Goal: Find specific page/section: Find specific page/section

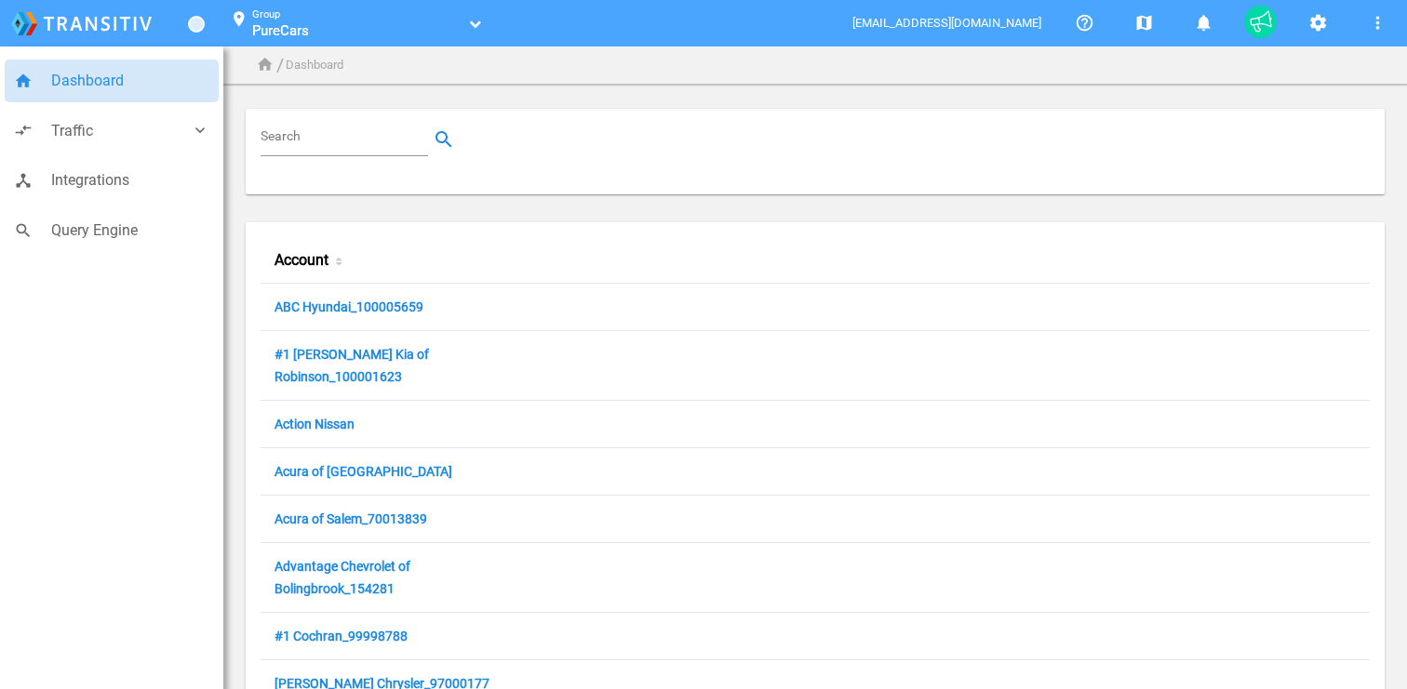
click at [368, 146] on input "Search" at bounding box center [348, 139] width 175 height 22
paste input "[PERSON_NAME] Chevrolet Buick"
type input "[PERSON_NAME] Chevrolet Buick"
click at [317, 29] on link "PureCars" at bounding box center [357, 30] width 210 height 19
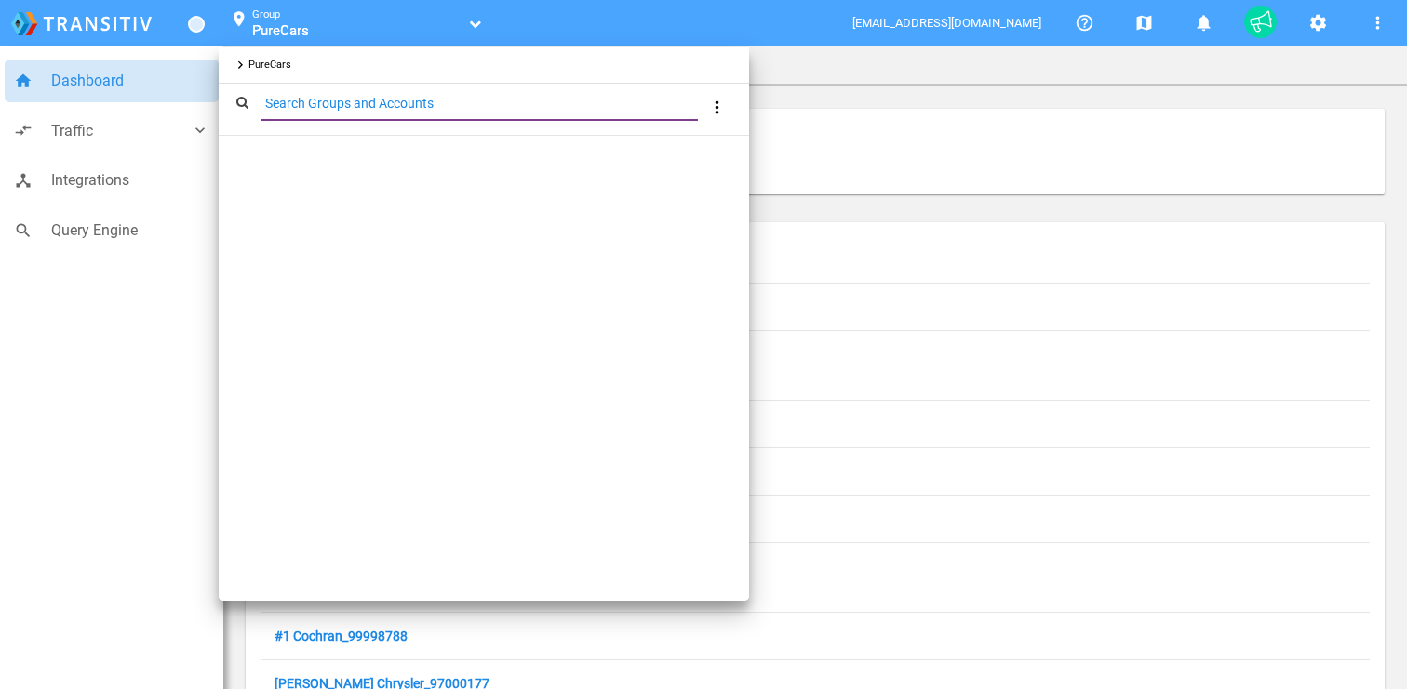
type input "[PERSON_NAME] Chevrolet Buick"
click at [821, 99] on div at bounding box center [703, 344] width 1407 height 689
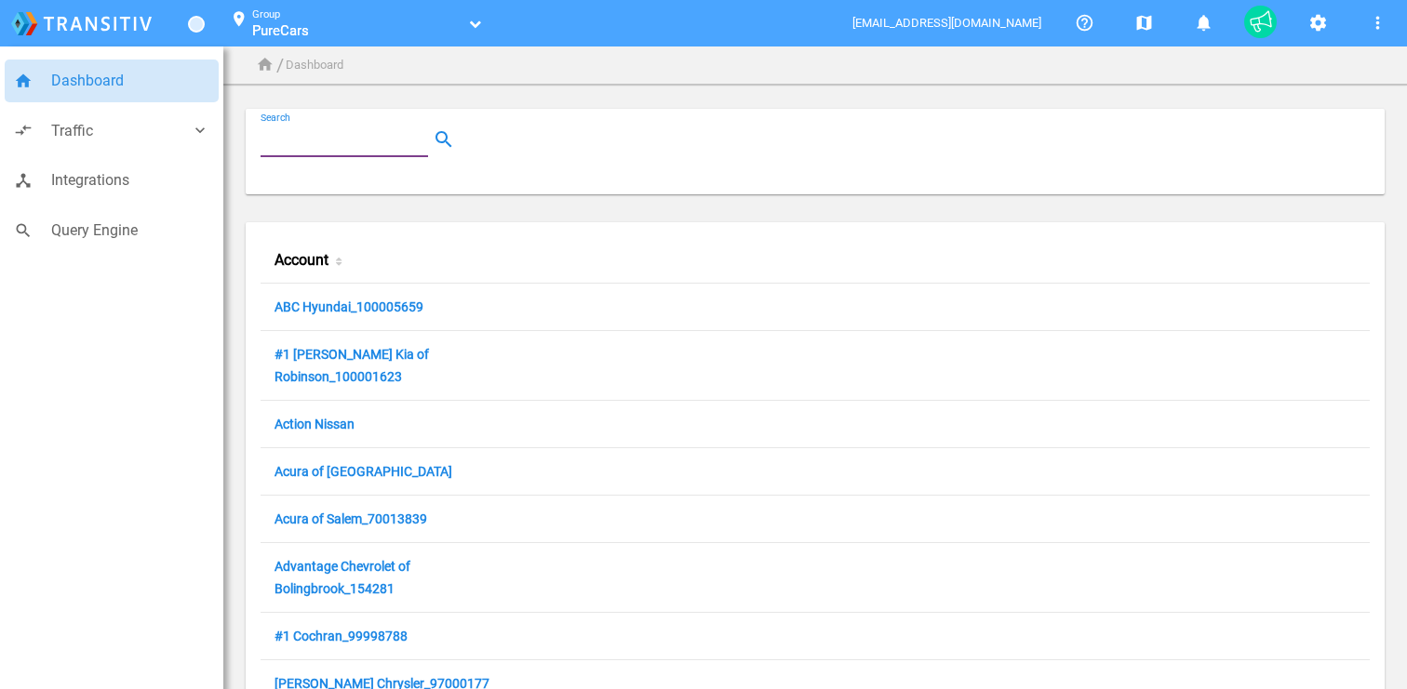
click at [318, 133] on input "Search" at bounding box center [348, 139] width 175 height 22
paste input "[PERSON_NAME] Chevrolet Buick"
type input "[PERSON_NAME] Chevrolet Buick"
